Goal: Navigation & Orientation: Find specific page/section

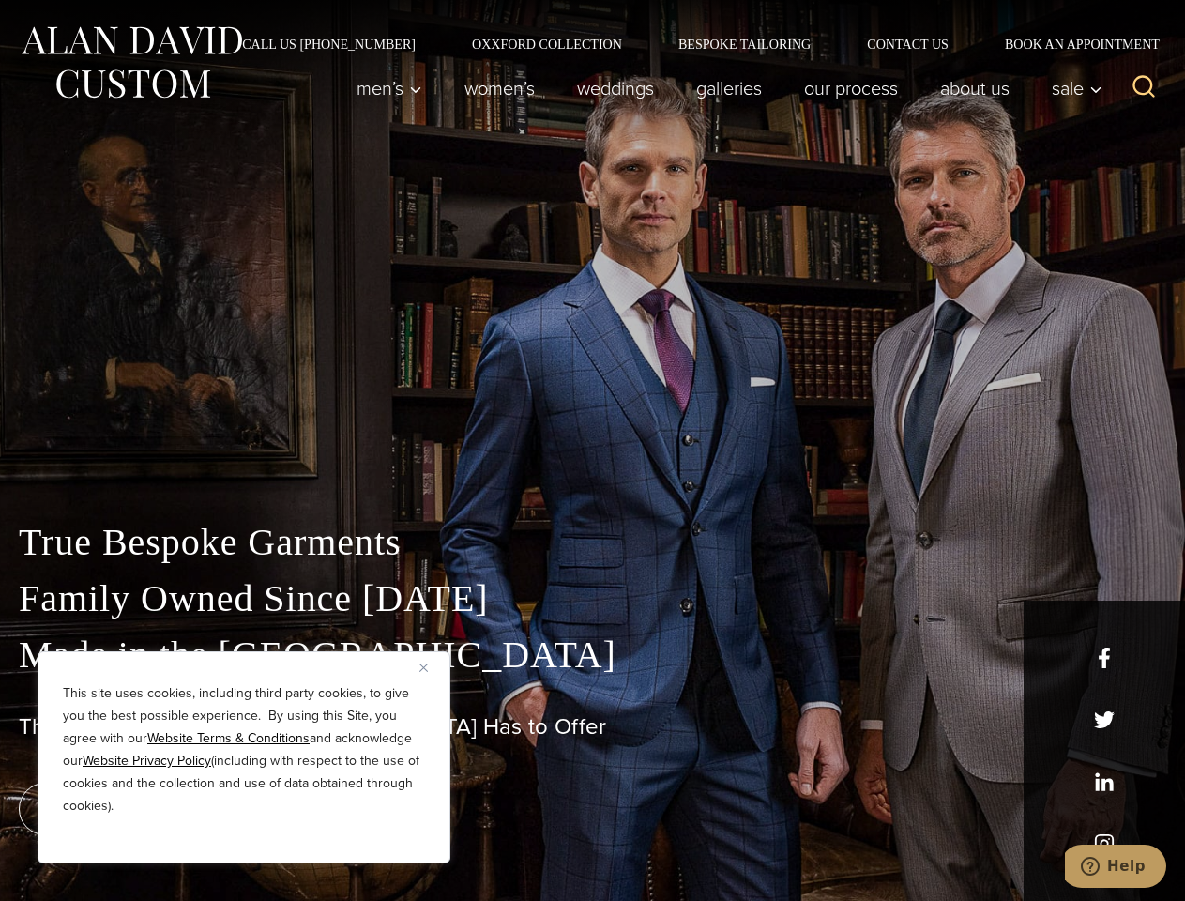
click at [592, 450] on div "True Bespoke Garments Family Owned Since [DATE] Made in [GEOGRAPHIC_DATA] The B…" at bounding box center [592, 660] width 1185 height 480
click at [431, 667] on button "Close" at bounding box center [430, 667] width 23 height 23
click at [244, 838] on div "True Bespoke Garments Family Owned Since [DATE] Made in [GEOGRAPHIC_DATA] The B…" at bounding box center [592, 707] width 1185 height 387
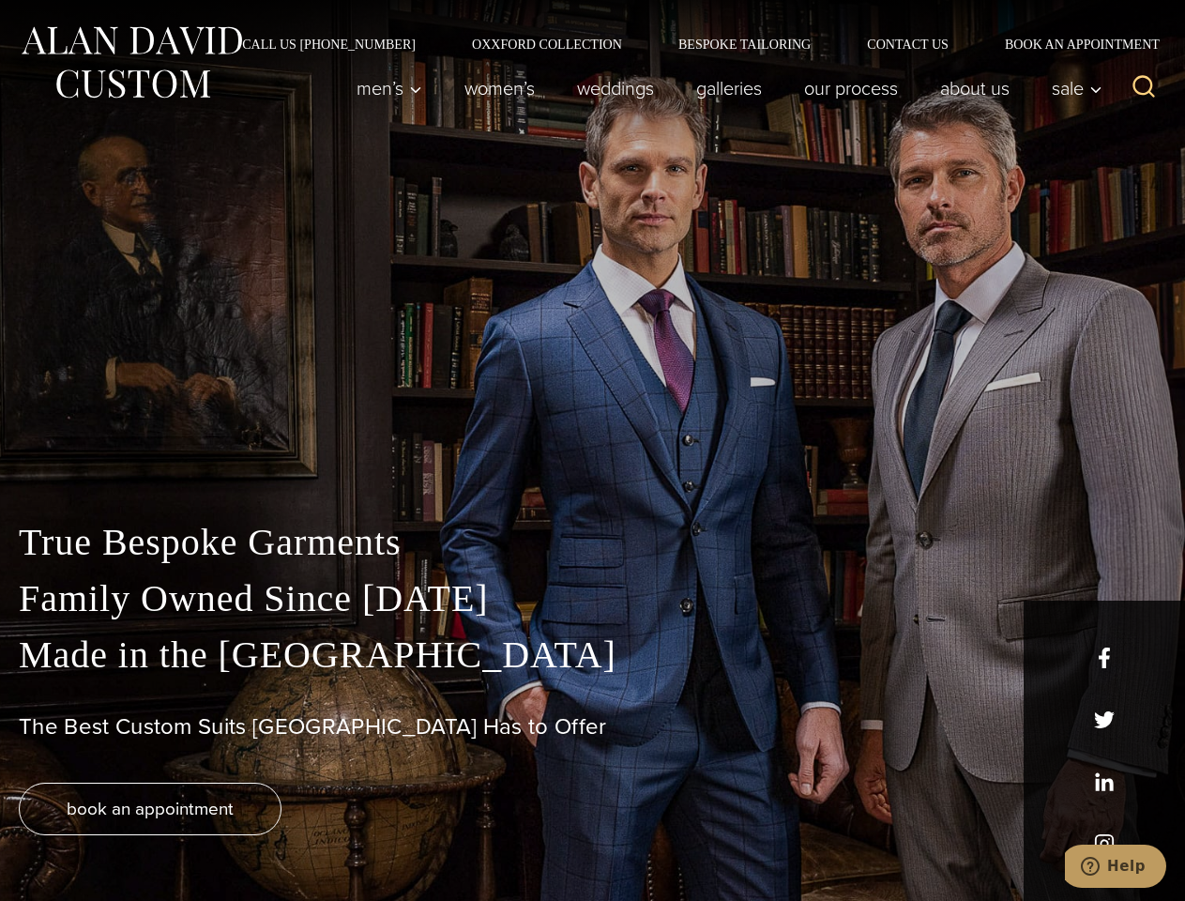
click at [1144, 88] on icon "Search" at bounding box center [1144, 86] width 27 height 27
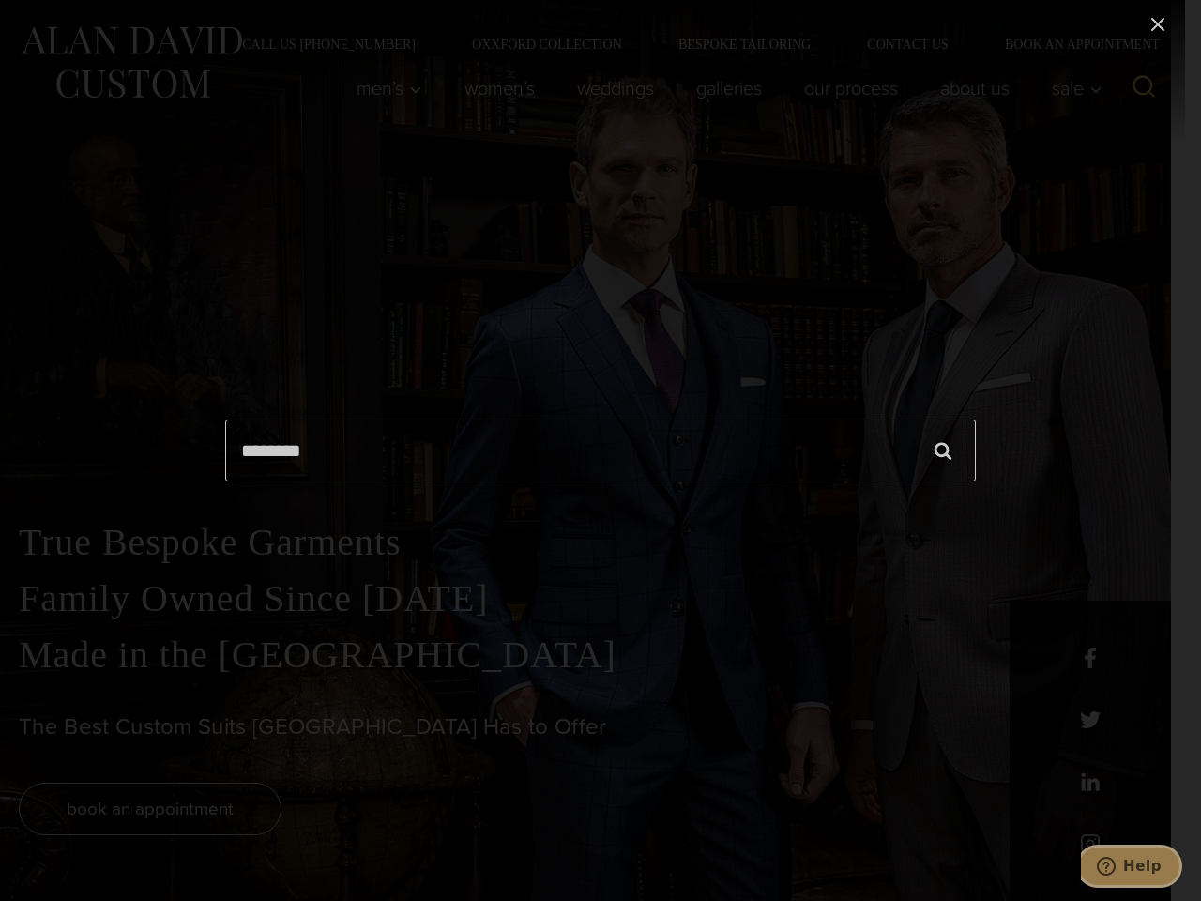
click at [1116, 866] on icon "Help" at bounding box center [1106, 866] width 19 height 19
